Goal: Task Accomplishment & Management: Manage account settings

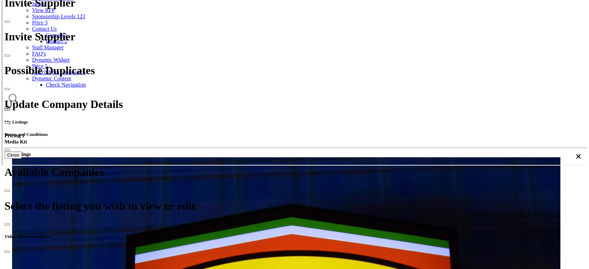
scroll to position [46, 0]
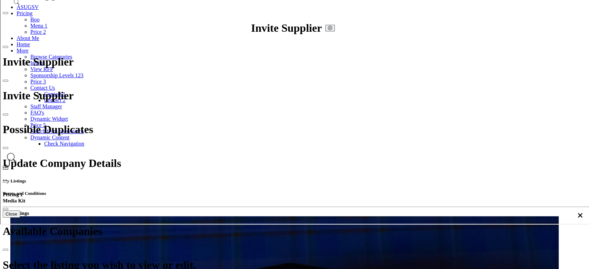
scroll to position [322, 0]
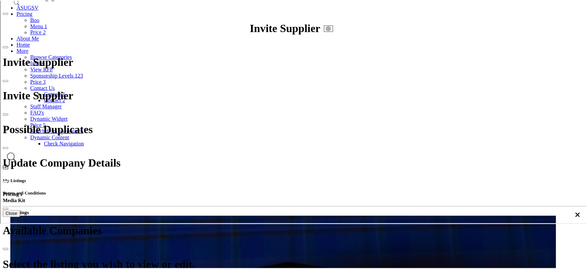
scroll to position [263, 0]
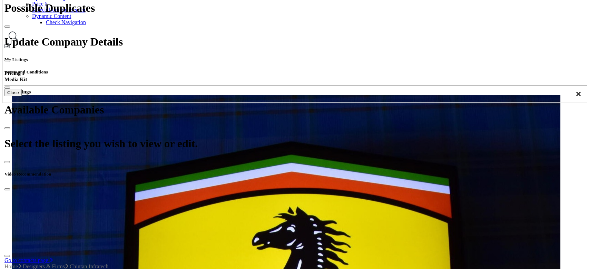
scroll to position [92, 0]
